Goal: Task Accomplishment & Management: Manage account settings

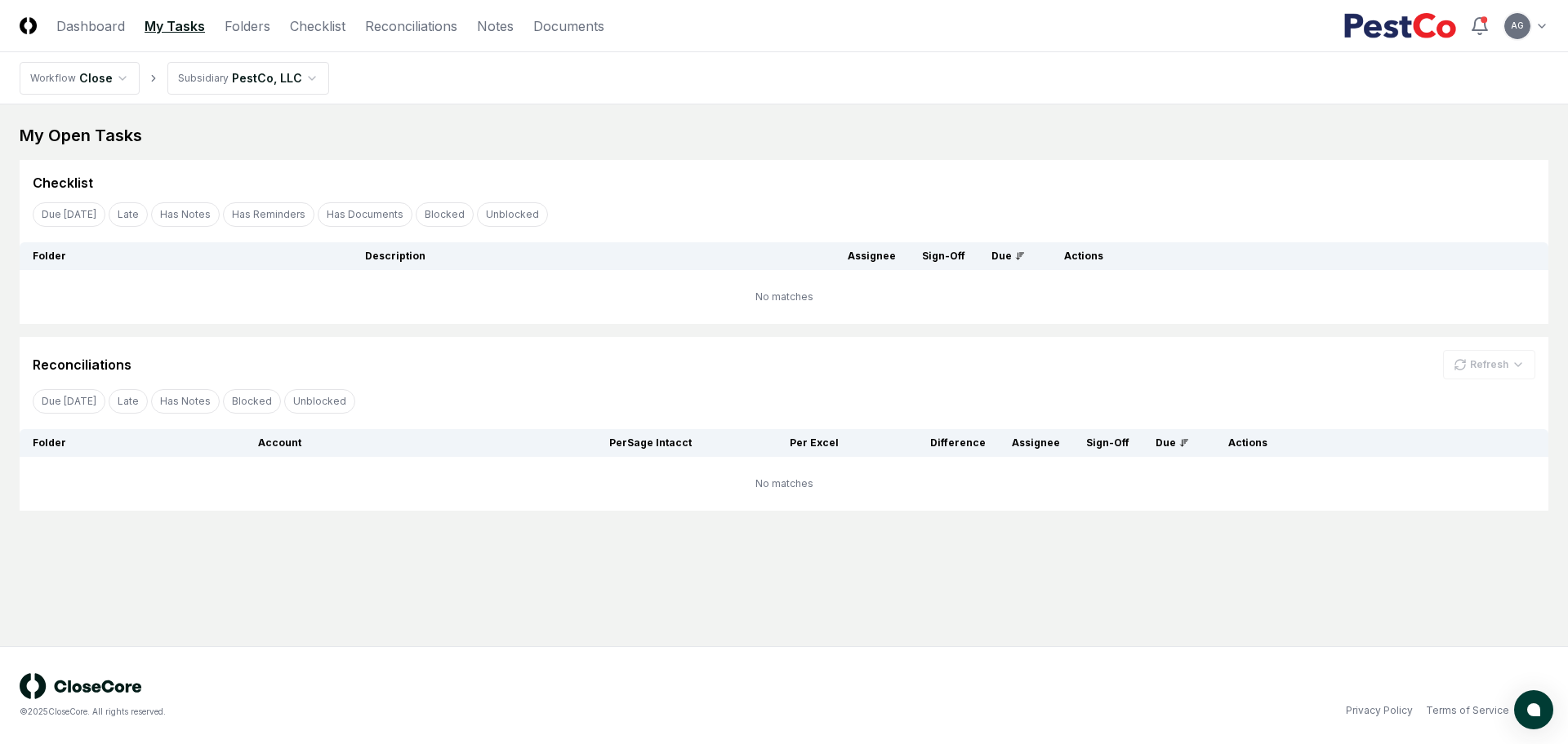
click at [610, 551] on main "My Open Tasks Cancel Reassign Checklist Due [DATE] Late Has Notes Has Reminders…" at bounding box center [784, 374] width 1568 height 542
click at [683, 137] on div "My Open Tasks" at bounding box center [784, 135] width 1528 height 23
click at [340, 28] on link "Checklist" at bounding box center [317, 26] width 56 height 20
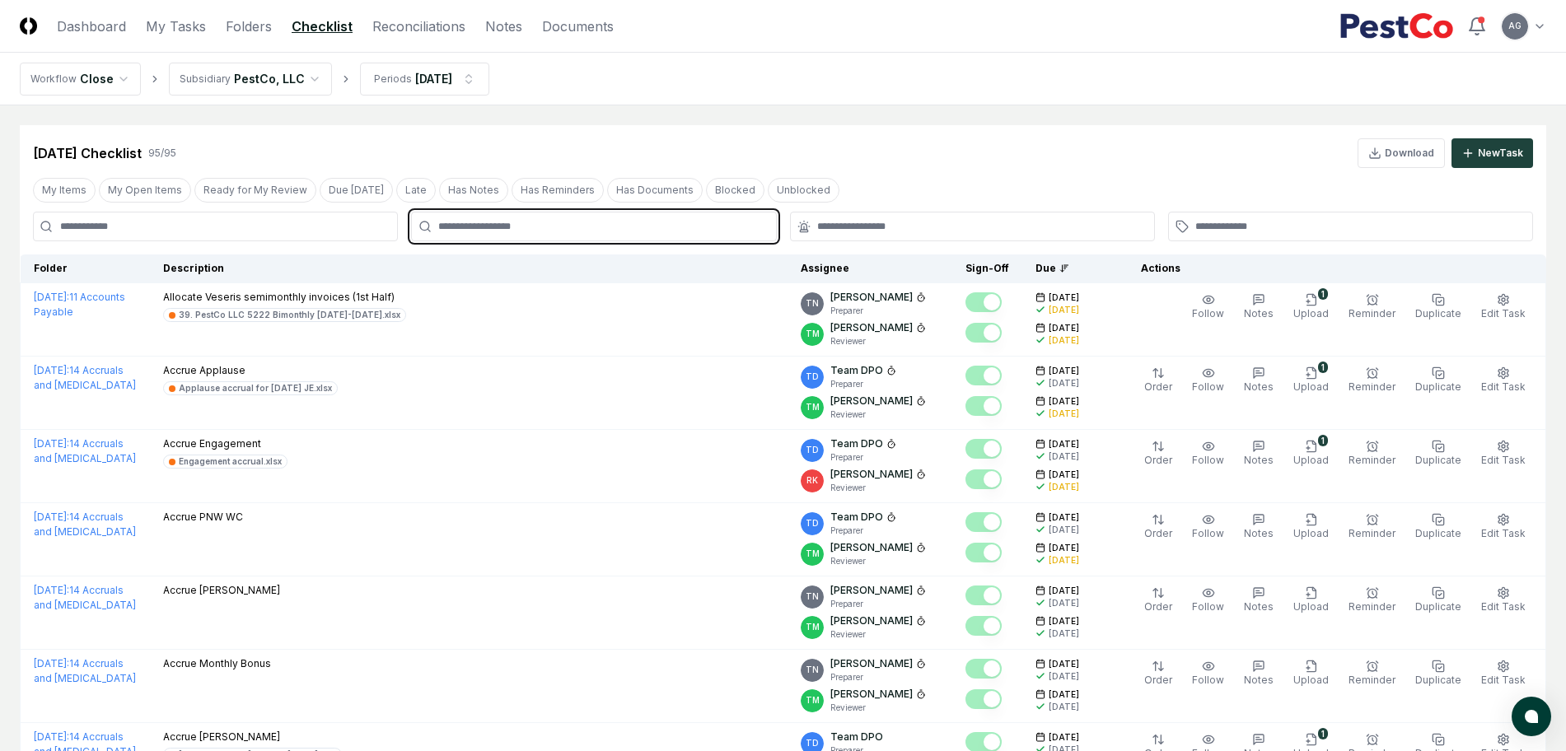
click at [642, 230] on input "text" at bounding box center [601, 226] width 327 height 15
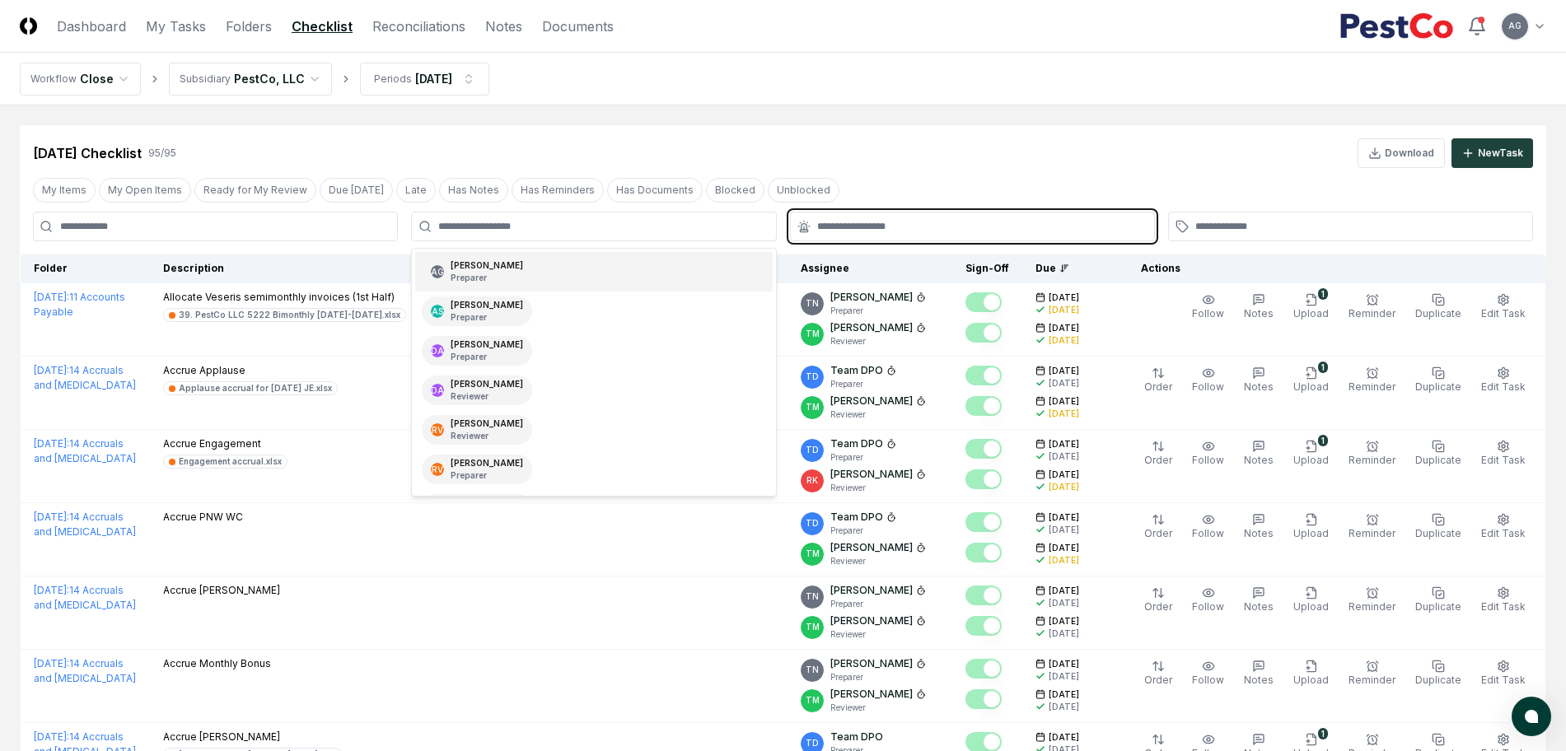
click at [866, 223] on input "text" at bounding box center [980, 226] width 327 height 15
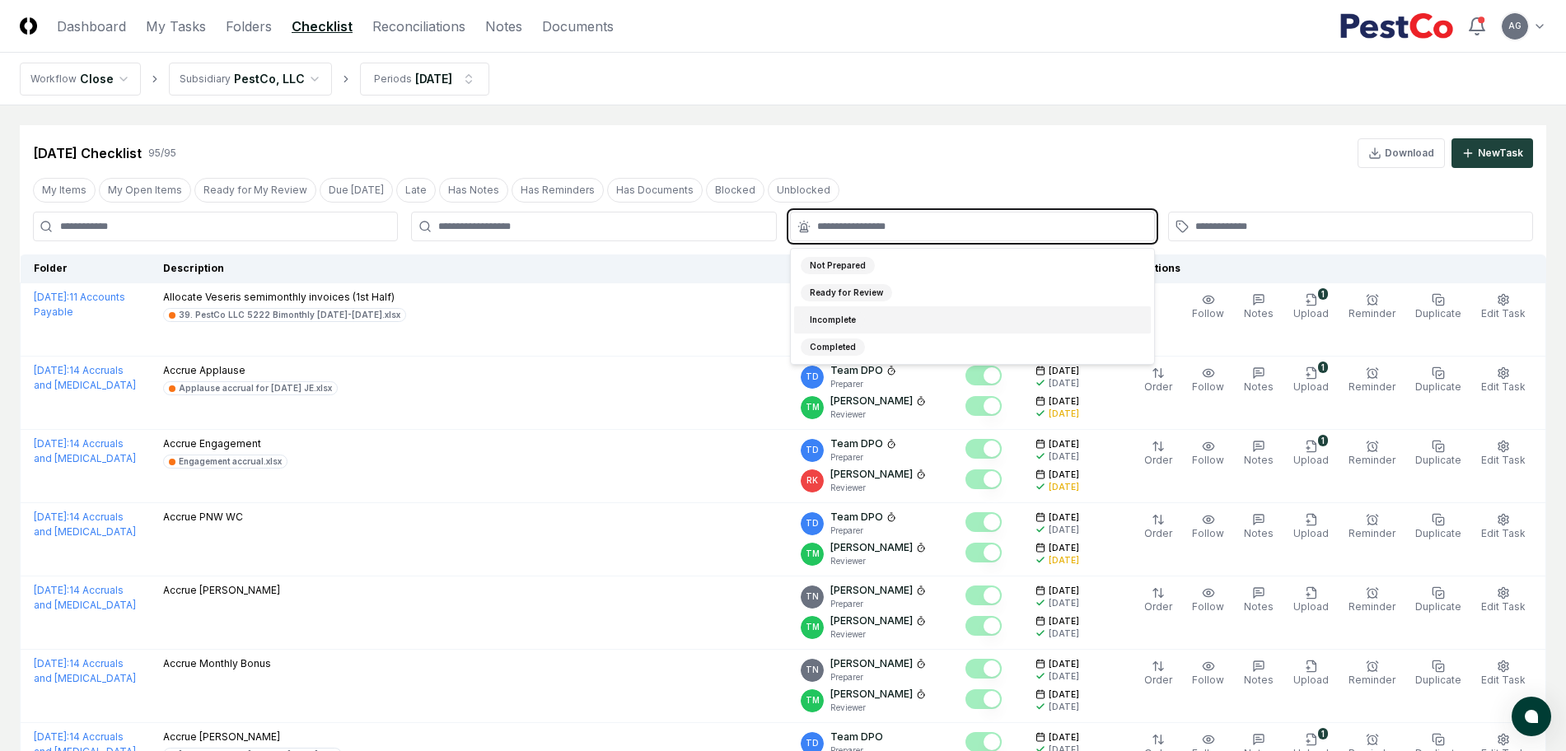
click at [872, 315] on div "Incomplete" at bounding box center [972, 319] width 357 height 27
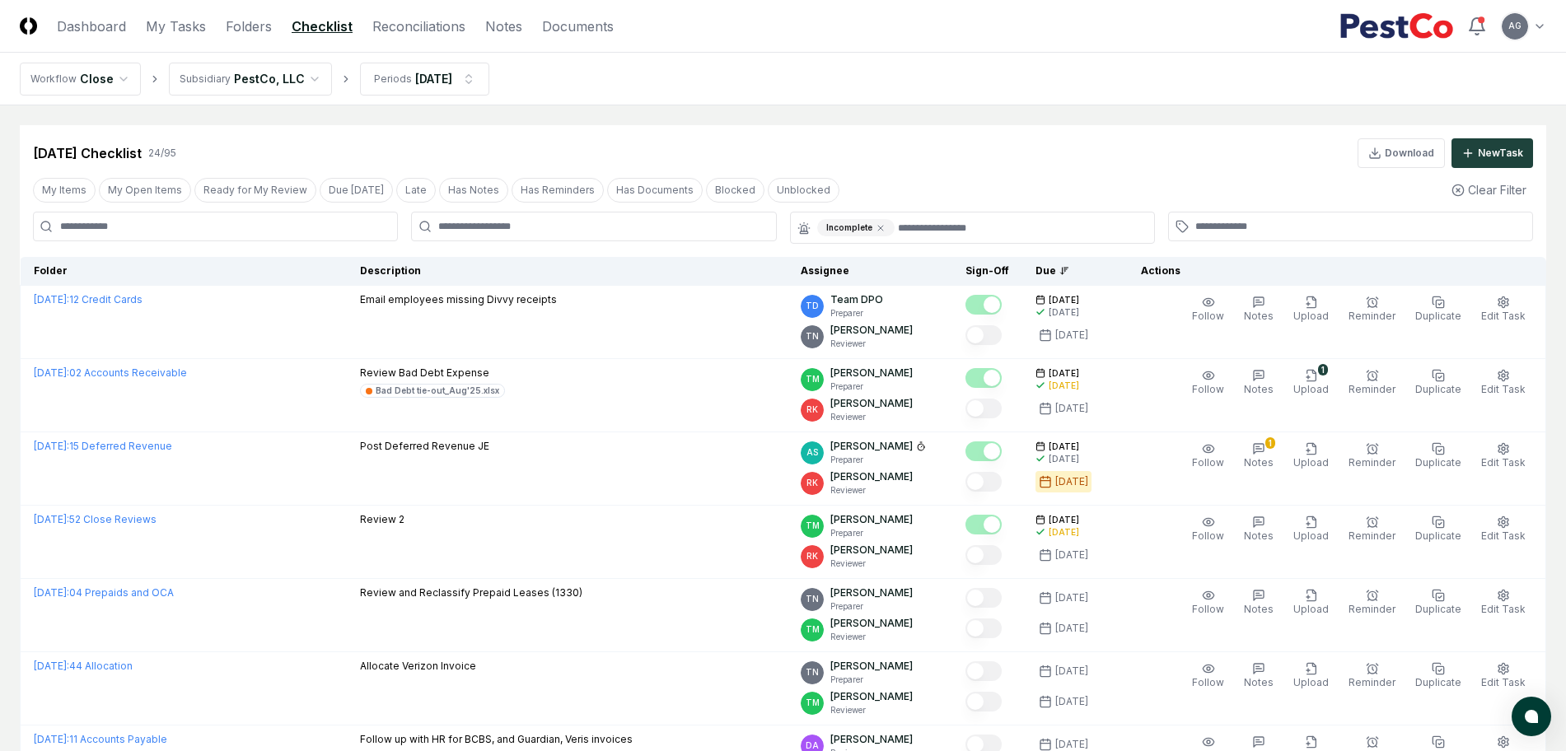
click at [421, 24] on link "Reconciliations" at bounding box center [418, 26] width 93 height 20
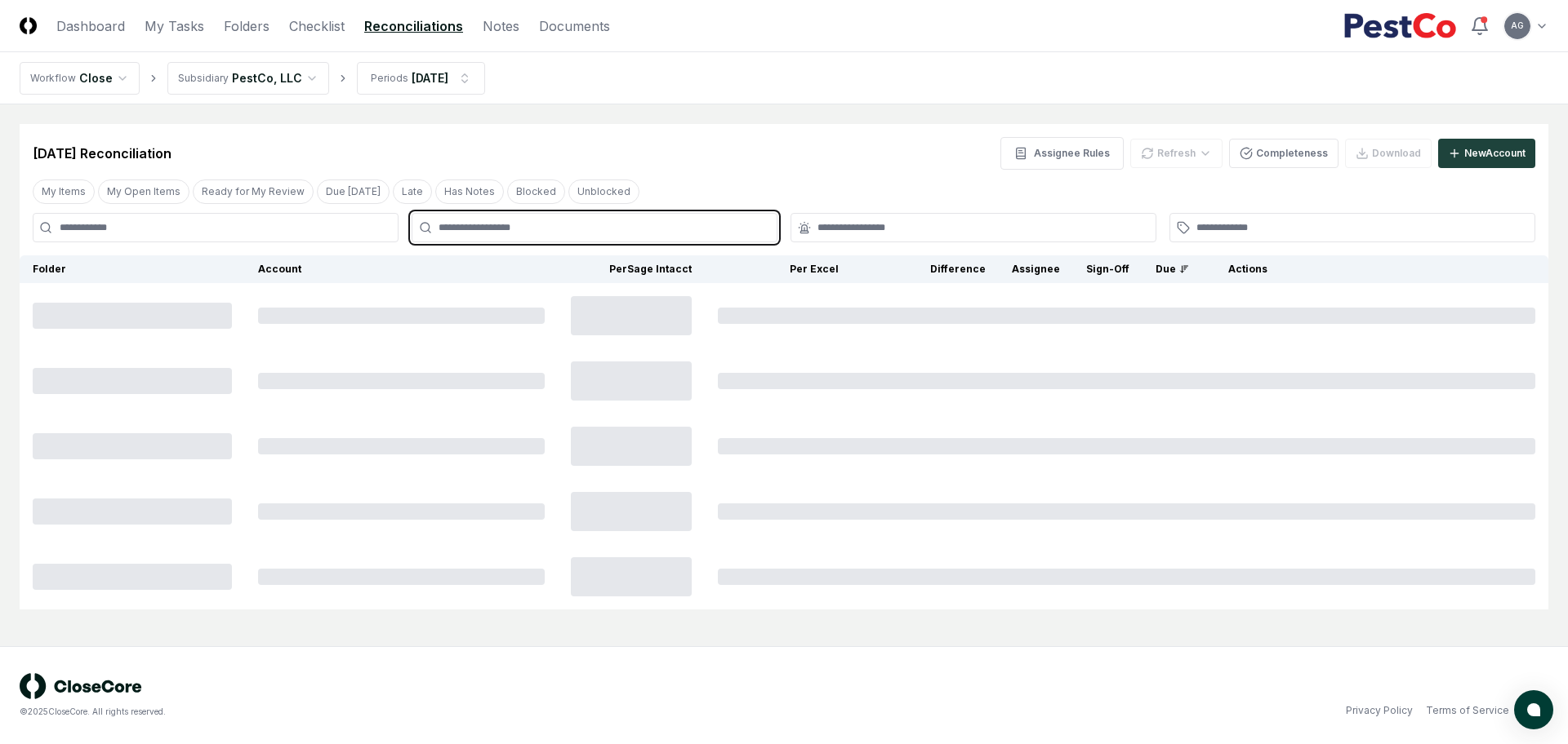
click at [651, 231] on input "text" at bounding box center [602, 227] width 328 height 15
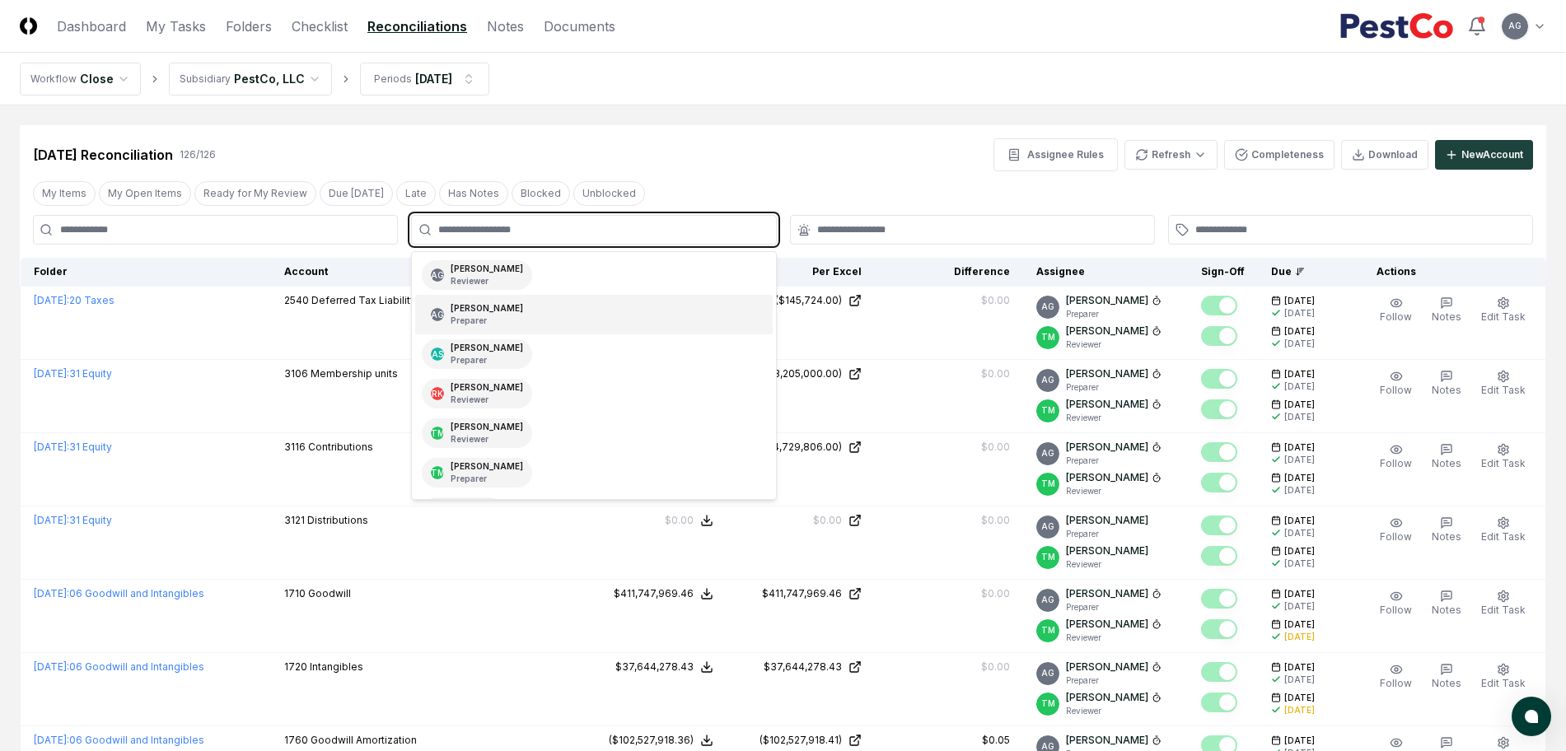
click at [608, 305] on div "AG Angelique Cotez Garcia Preparer" at bounding box center [593, 315] width 357 height 40
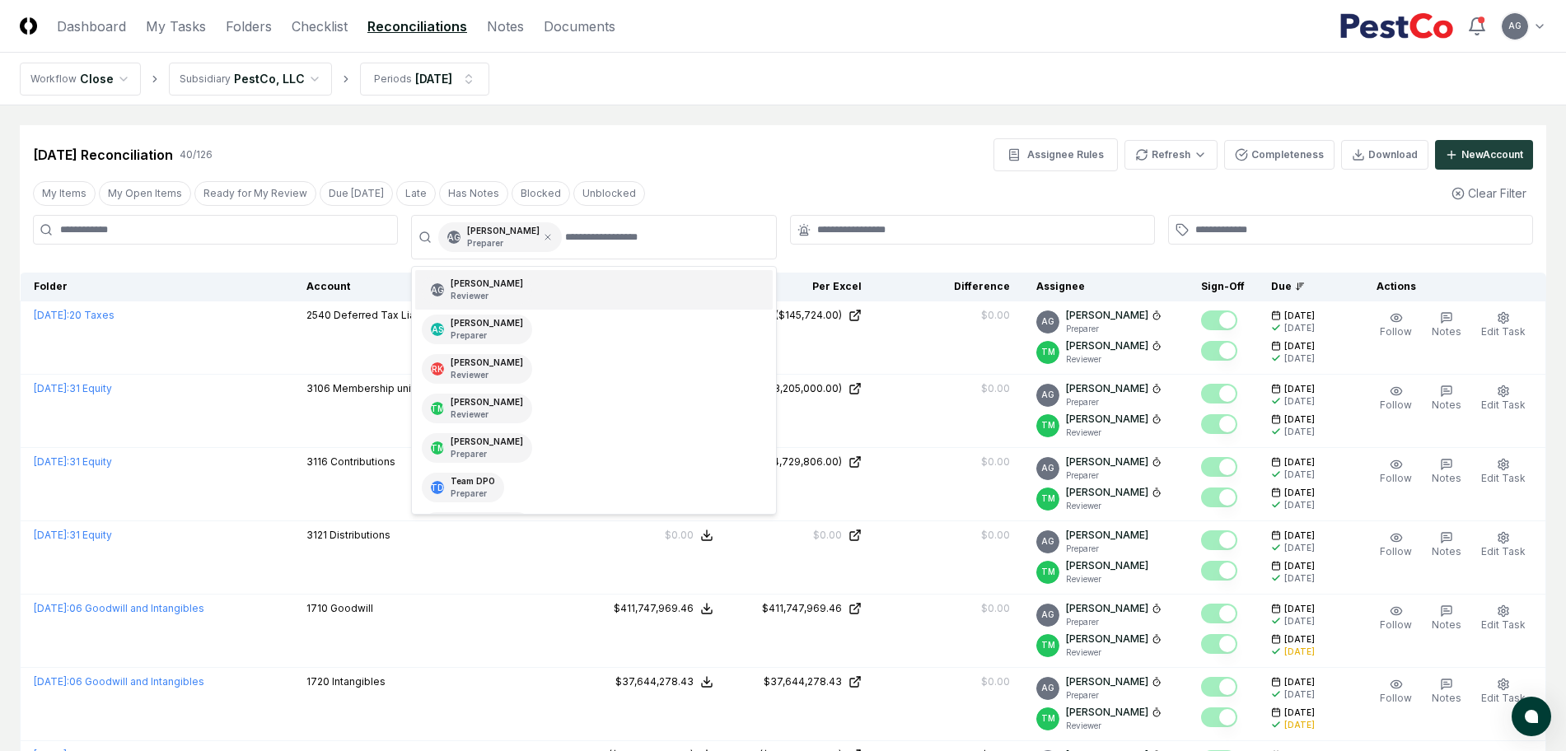
click at [715, 132] on div "Aug 2025 Reconciliation 40 / 126 Assignee Rules Refresh Completeness Download N…" at bounding box center [783, 148] width 1527 height 46
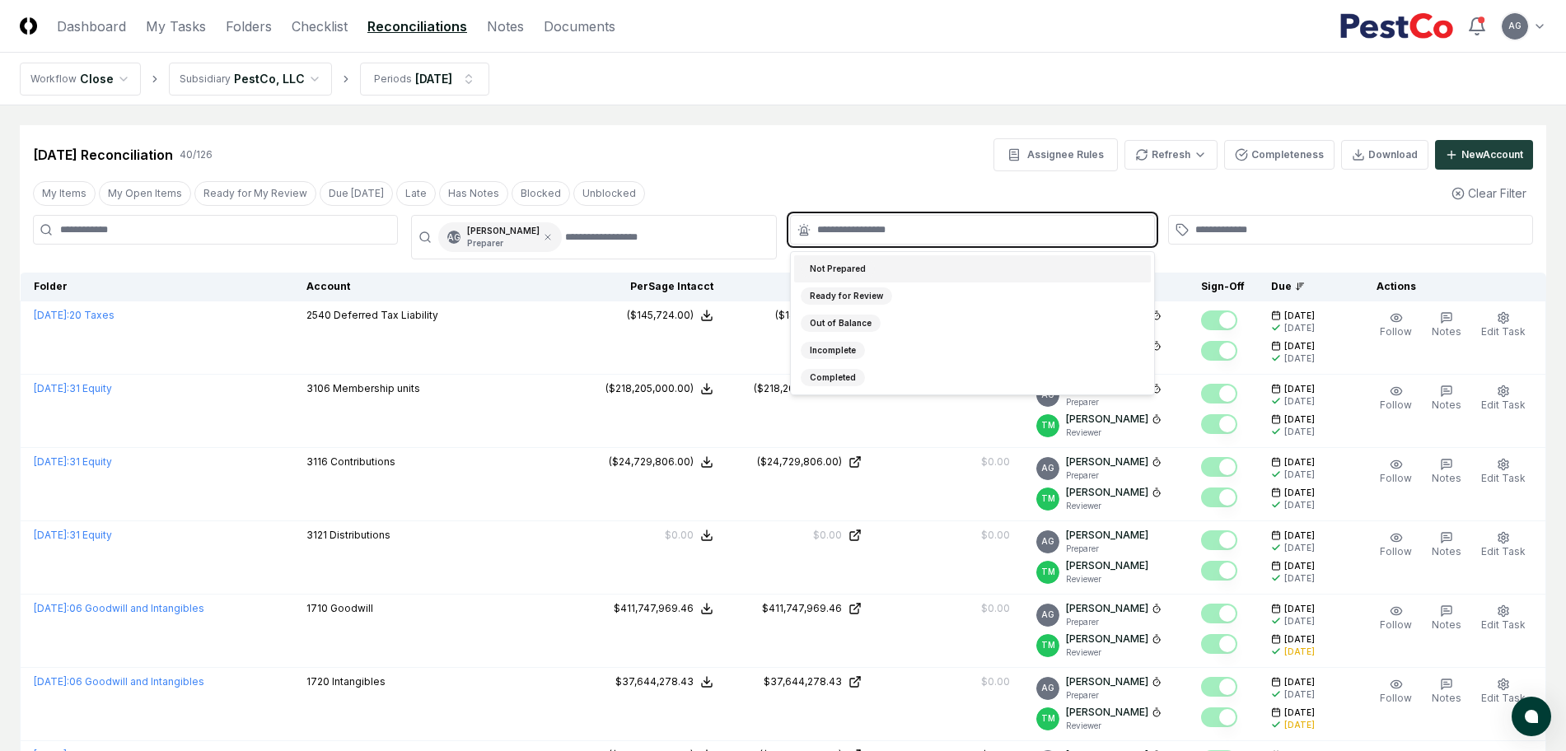
click at [942, 233] on input "text" at bounding box center [980, 229] width 327 height 15
click at [942, 273] on div "Not Prepared" at bounding box center [972, 268] width 357 height 27
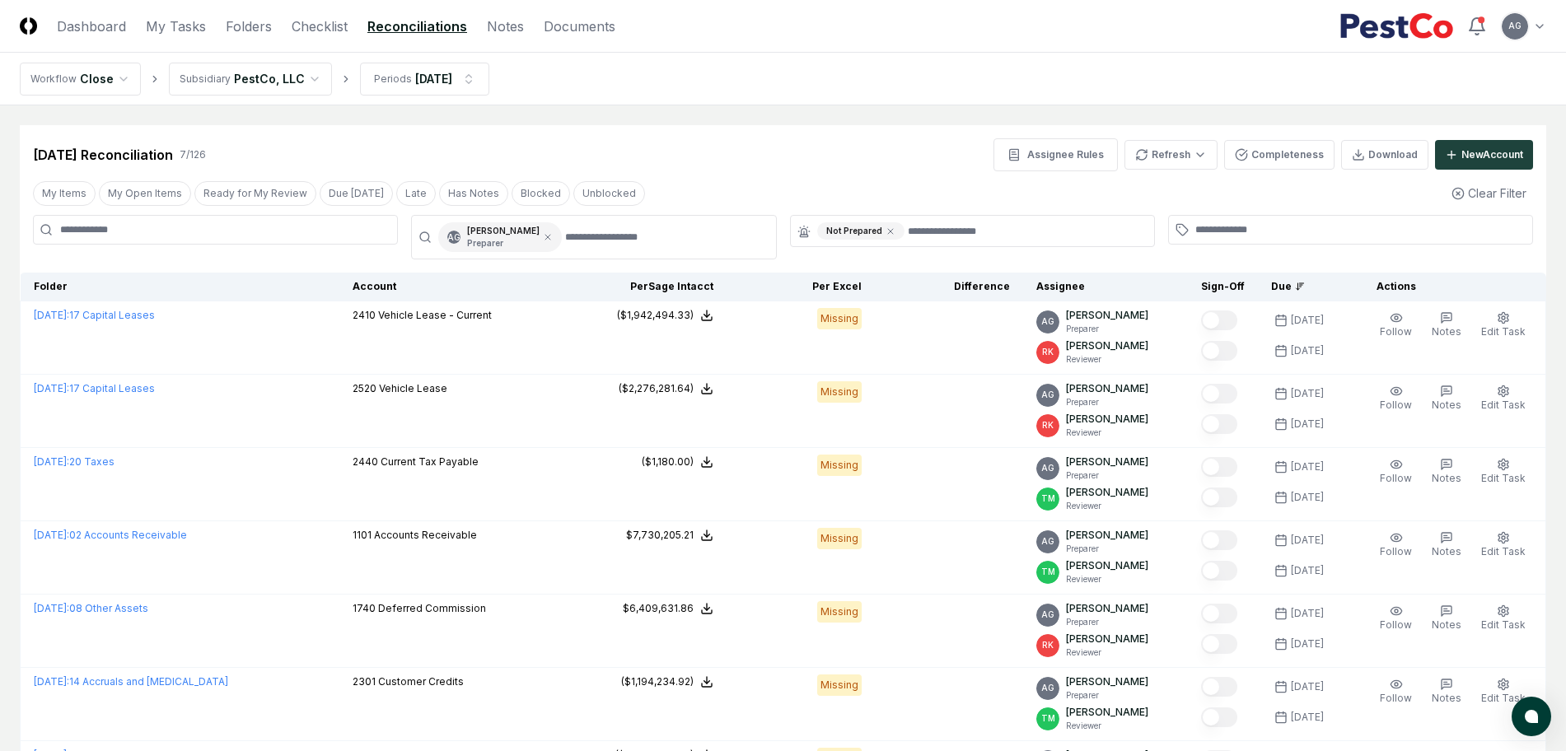
click at [780, 119] on main "Cancel Reassign Aug 2025 Reconciliation 7 / 126 Assignee Rules Refresh Complete…" at bounding box center [783, 469] width 1566 height 729
click at [758, 94] on nav "Workflow Close Subsidiary PestCo, LLC Periods Aug 2025" at bounding box center [783, 79] width 1566 height 53
click at [758, 99] on nav "Workflow Close Subsidiary PestCo, LLC Periods Aug 2025" at bounding box center [783, 79] width 1566 height 53
click at [754, 138] on div "Aug 2025 Reconciliation 7 / 126 Assignee Rules Refresh Completeness Download Ne…" at bounding box center [783, 154] width 1500 height 33
